Goal: Find specific page/section: Find specific page/section

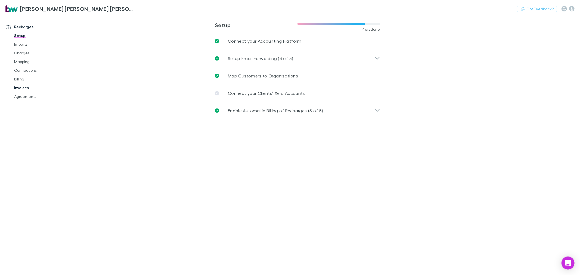
click at [25, 89] on link "Invoices" at bounding box center [42, 87] width 66 height 9
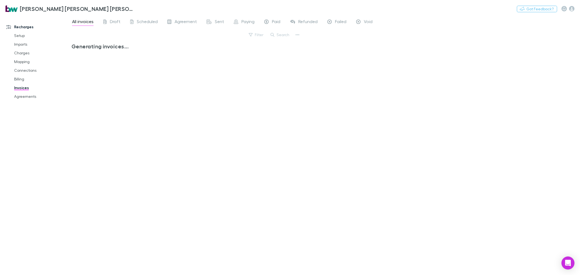
click at [288, 29] on div "All invoices Draft Scheduled Agreement Sent Paying Paid Refunded Failed Void Fi…" at bounding box center [325, 145] width 508 height 260
click at [283, 34] on button "Search" at bounding box center [280, 35] width 25 height 7
type input "*****"
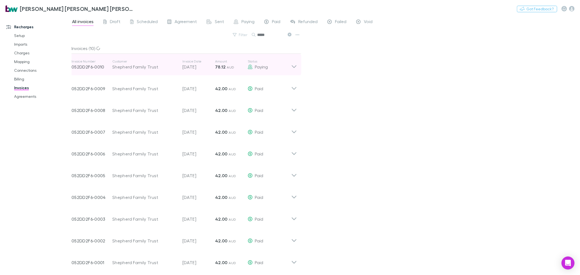
click at [294, 66] on icon at bounding box center [294, 64] width 6 height 11
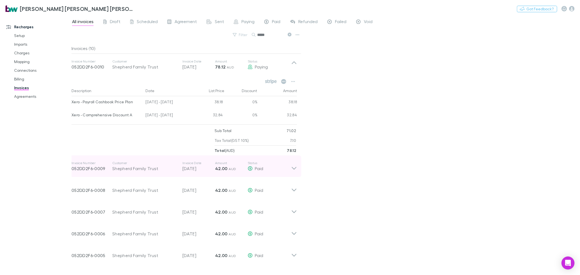
click at [294, 169] on icon at bounding box center [294, 166] width 6 height 11
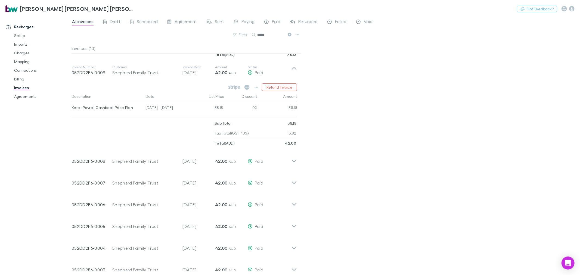
scroll to position [121, 0]
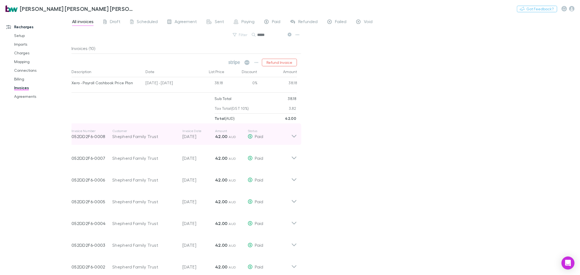
click at [294, 133] on icon at bounding box center [294, 134] width 6 height 11
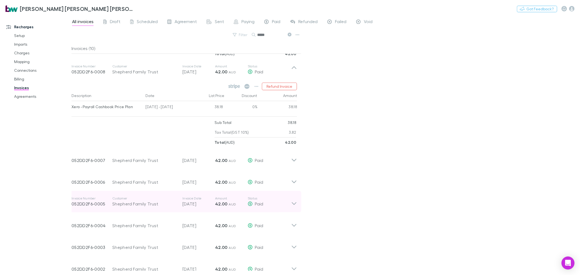
scroll to position [211, 0]
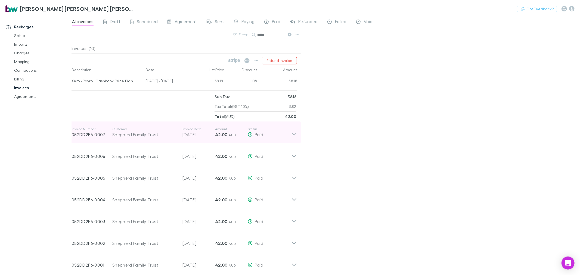
click at [291, 132] on icon at bounding box center [294, 132] width 6 height 11
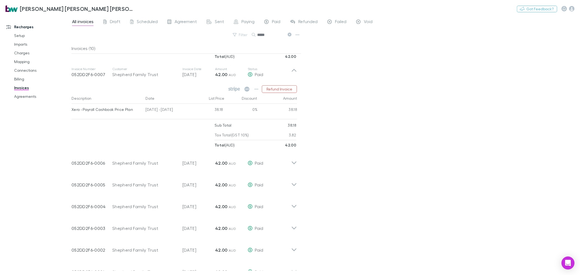
scroll to position [272, 0]
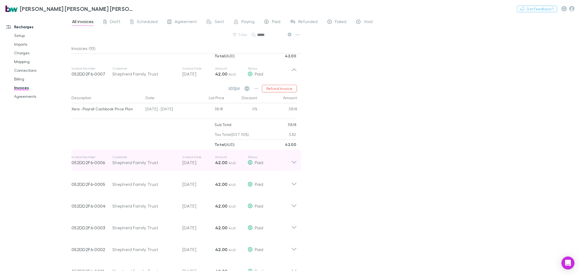
click at [292, 165] on icon at bounding box center [294, 160] width 6 height 11
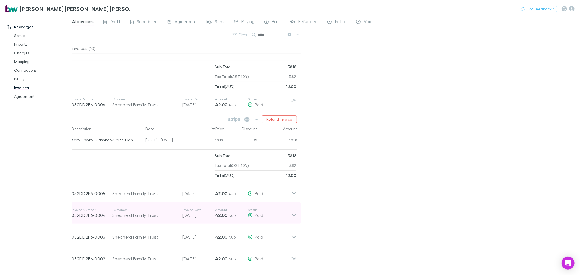
scroll to position [349, 0]
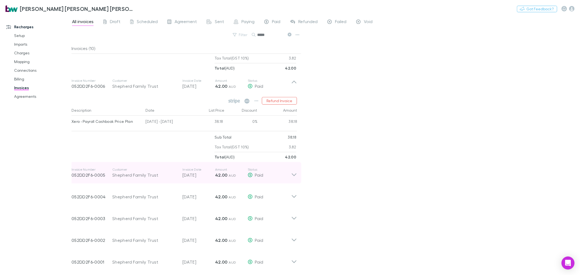
click at [293, 176] on icon at bounding box center [294, 172] width 6 height 11
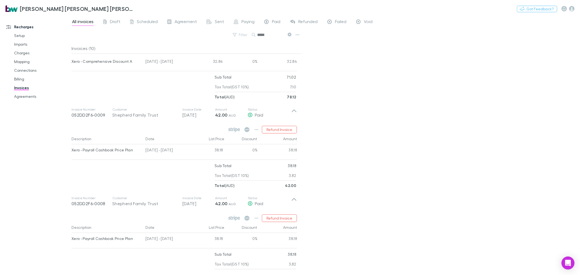
scroll to position [0, 0]
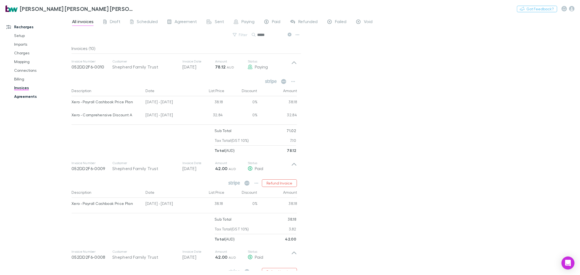
click at [29, 96] on link "Agreements" at bounding box center [42, 96] width 66 height 9
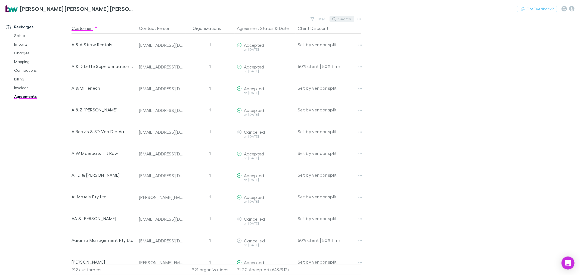
click at [339, 17] on button "Search" at bounding box center [341, 19] width 25 height 7
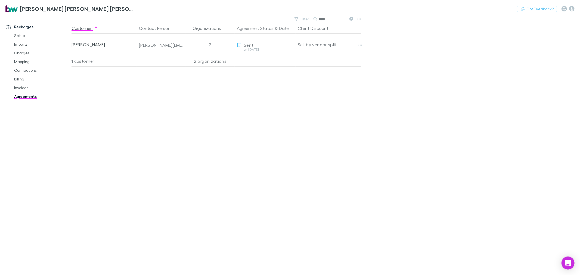
type input "****"
